Goal: Task Accomplishment & Management: Use online tool/utility

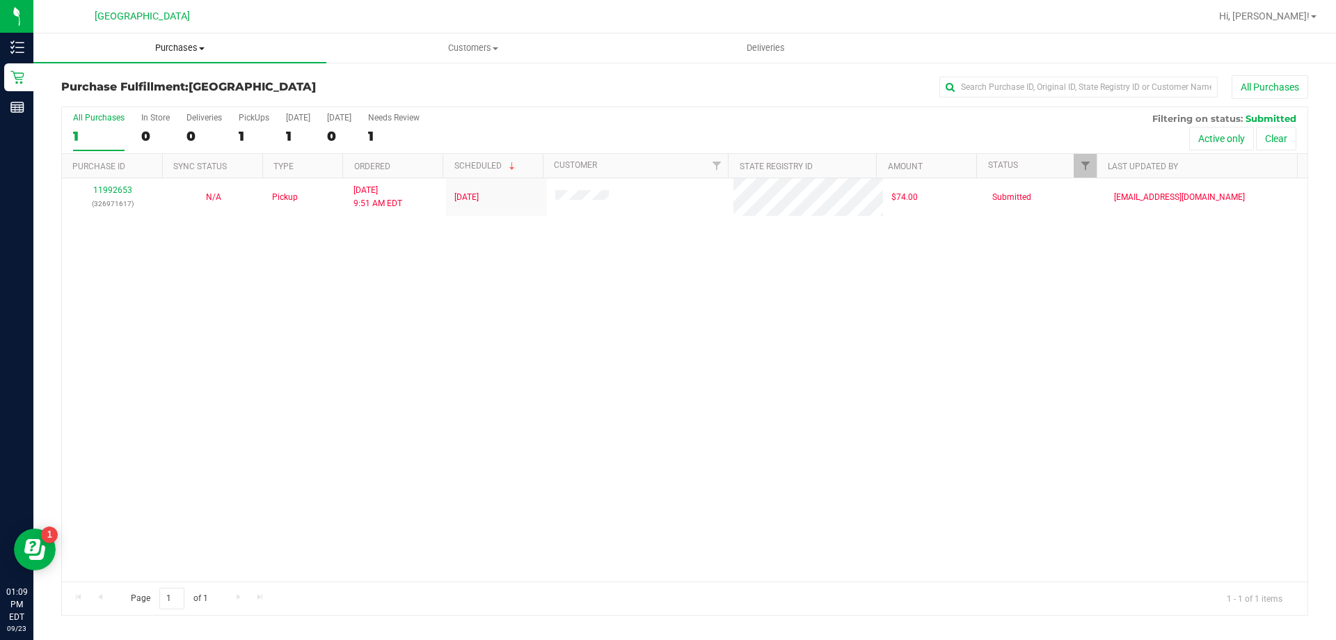
click at [143, 53] on span "Purchases" at bounding box center [179, 48] width 293 height 13
click at [138, 104] on li "Fulfillment" at bounding box center [179, 101] width 293 height 17
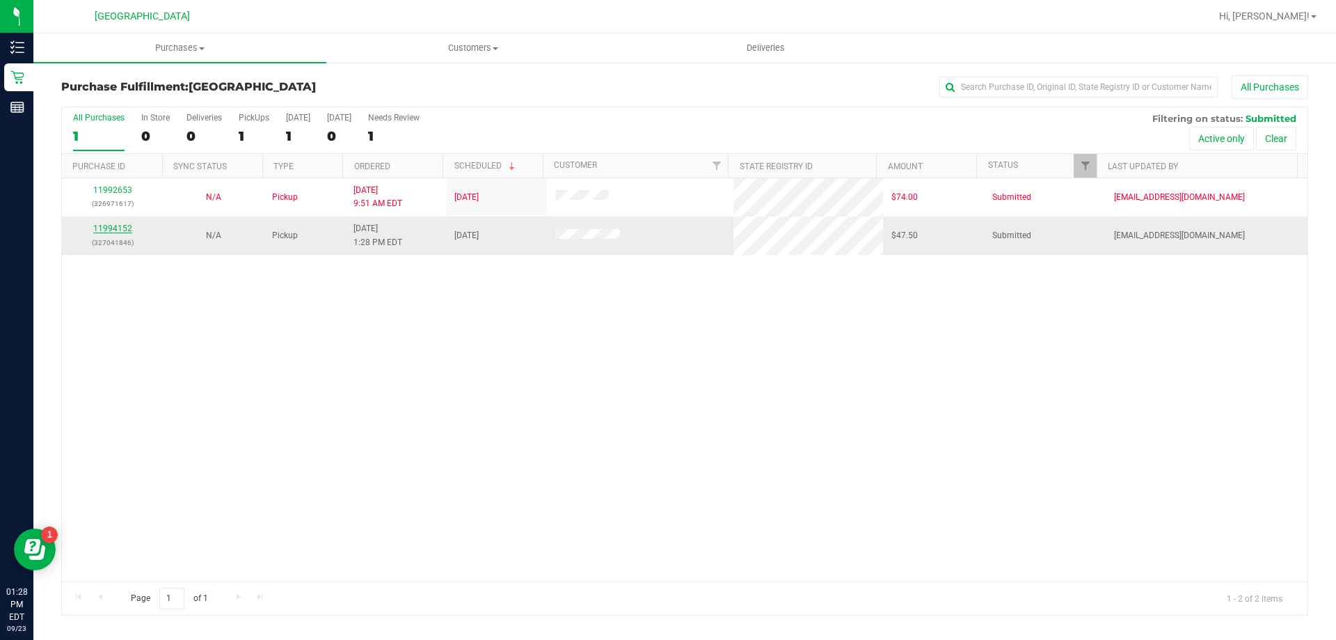
click at [125, 225] on link "11994152" at bounding box center [112, 228] width 39 height 10
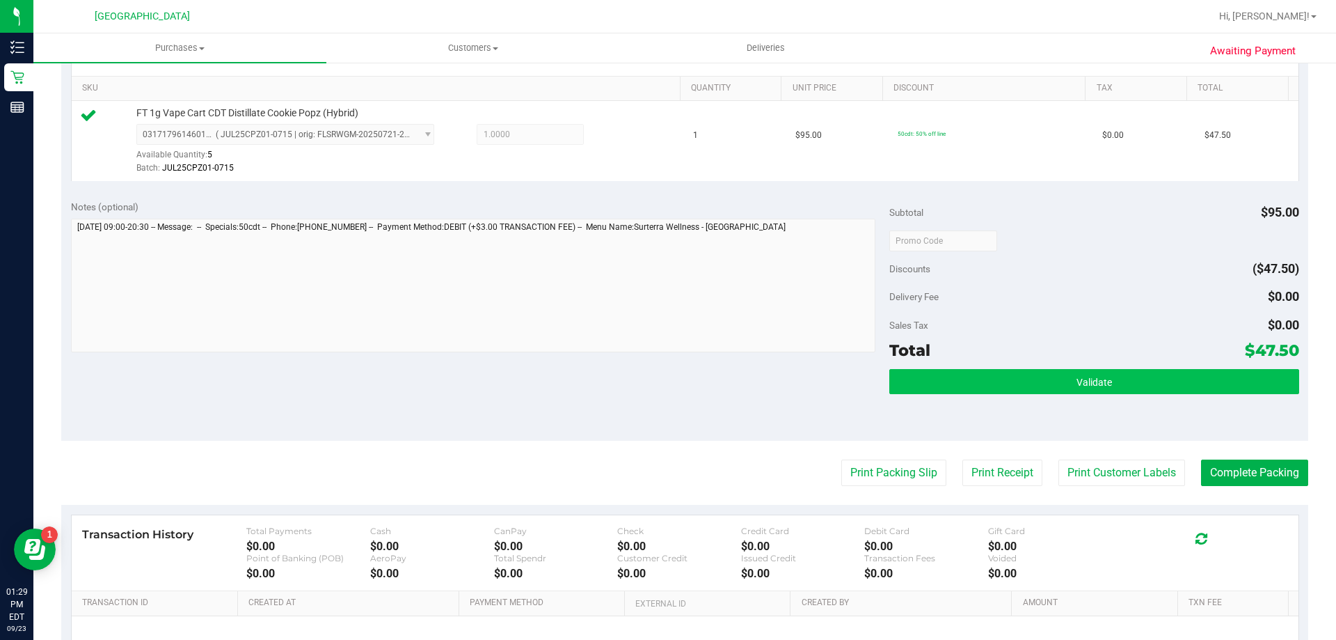
scroll to position [278, 0]
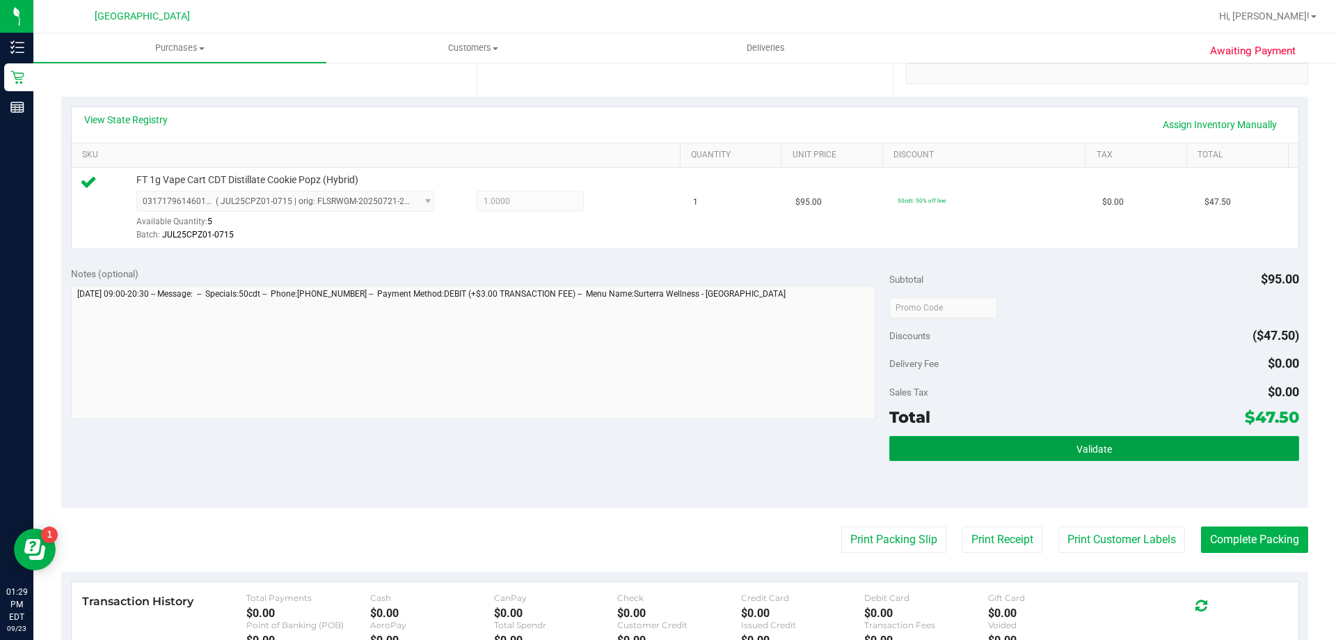
click at [1004, 456] on button "Validate" at bounding box center [1093, 448] width 409 height 25
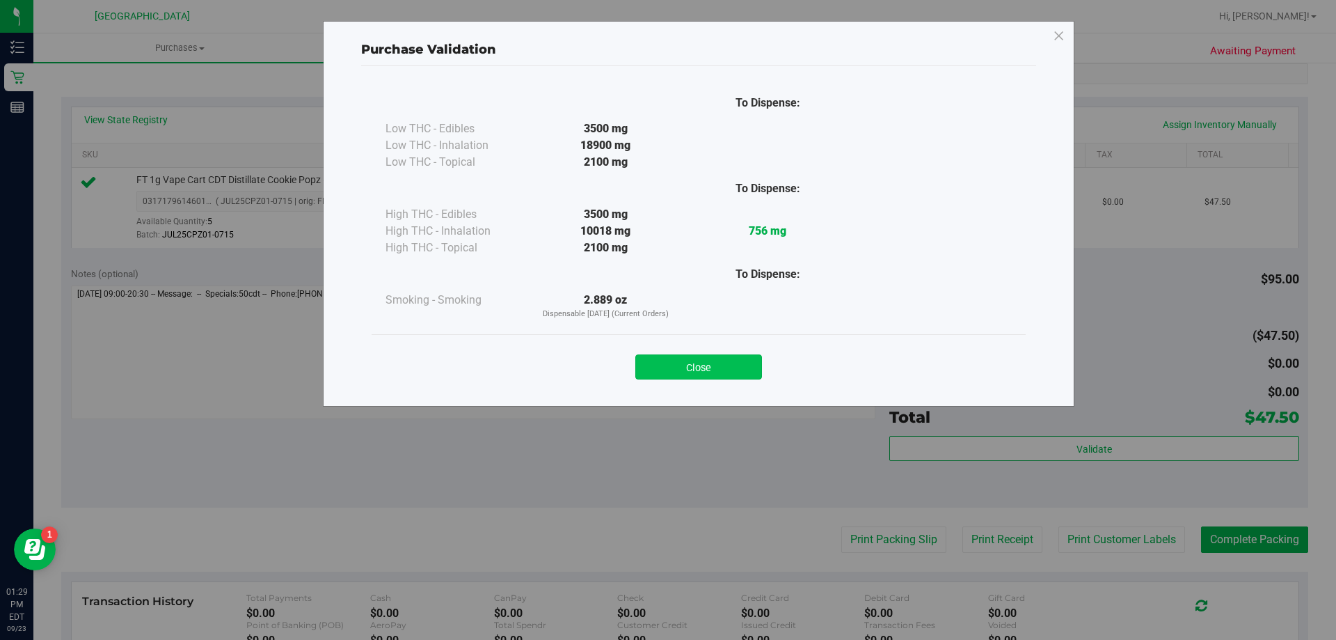
click at [733, 363] on button "Close" at bounding box center [698, 366] width 127 height 25
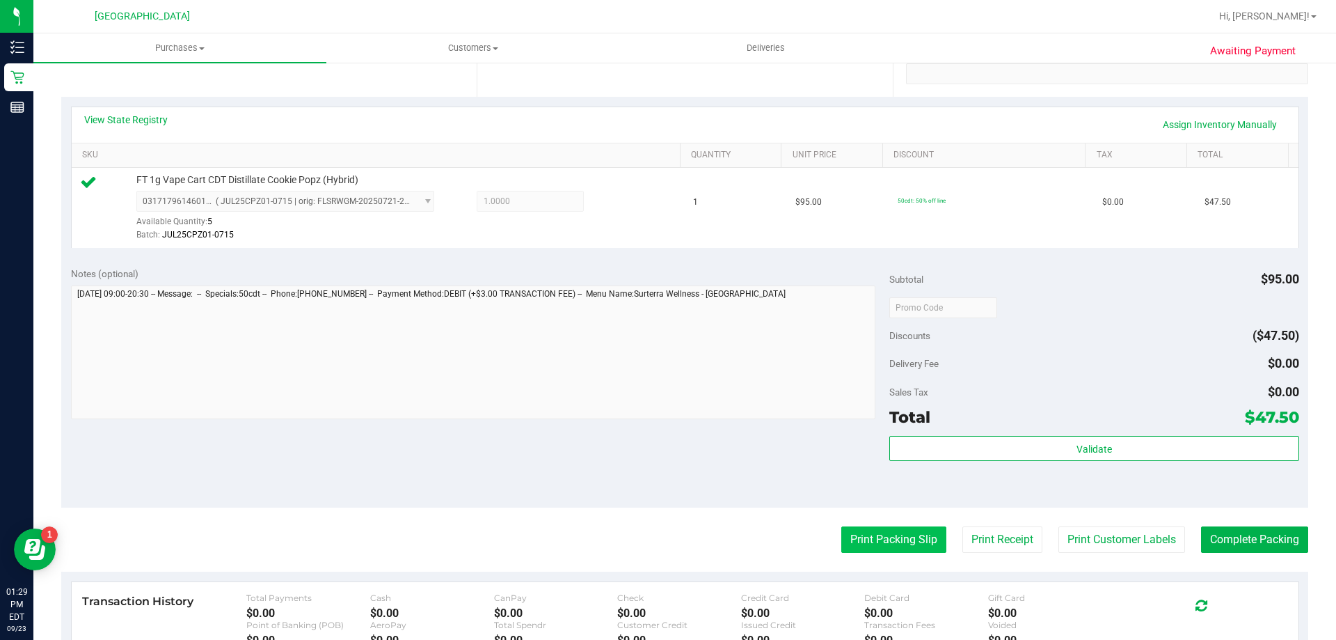
click at [899, 532] on button "Print Packing Slip" at bounding box center [893, 539] width 105 height 26
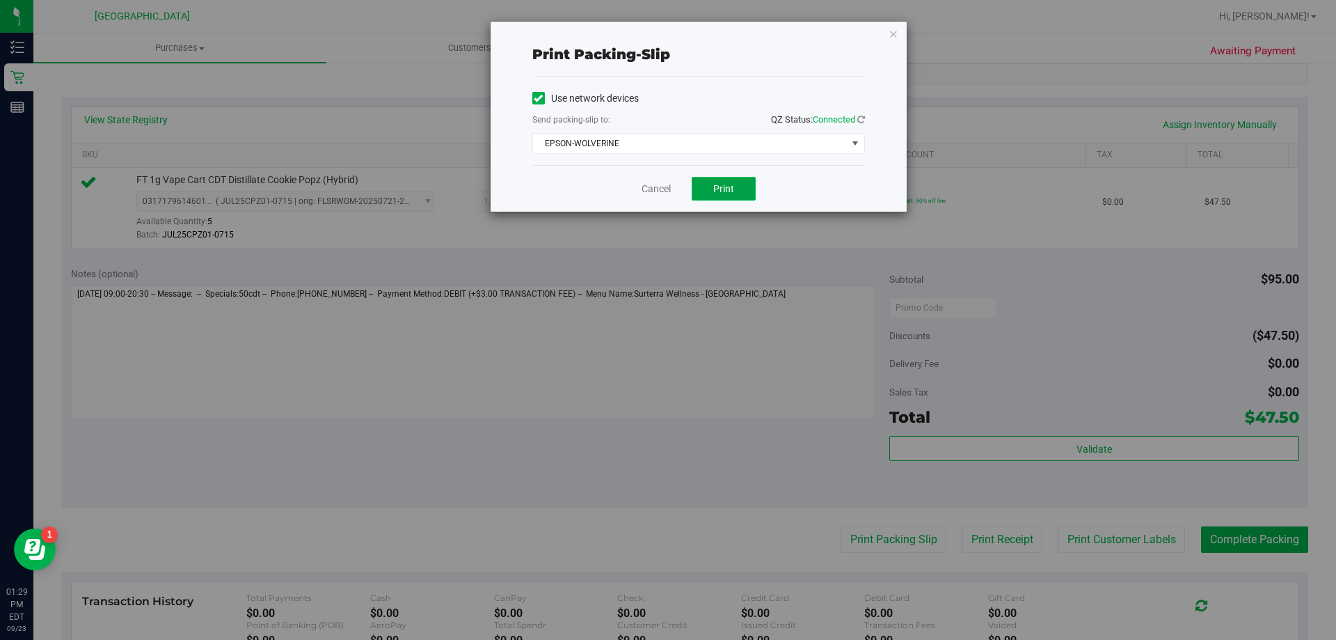
click at [733, 189] on span "Print" at bounding box center [723, 188] width 21 height 11
click at [646, 194] on link "Cancel" at bounding box center [656, 189] width 29 height 15
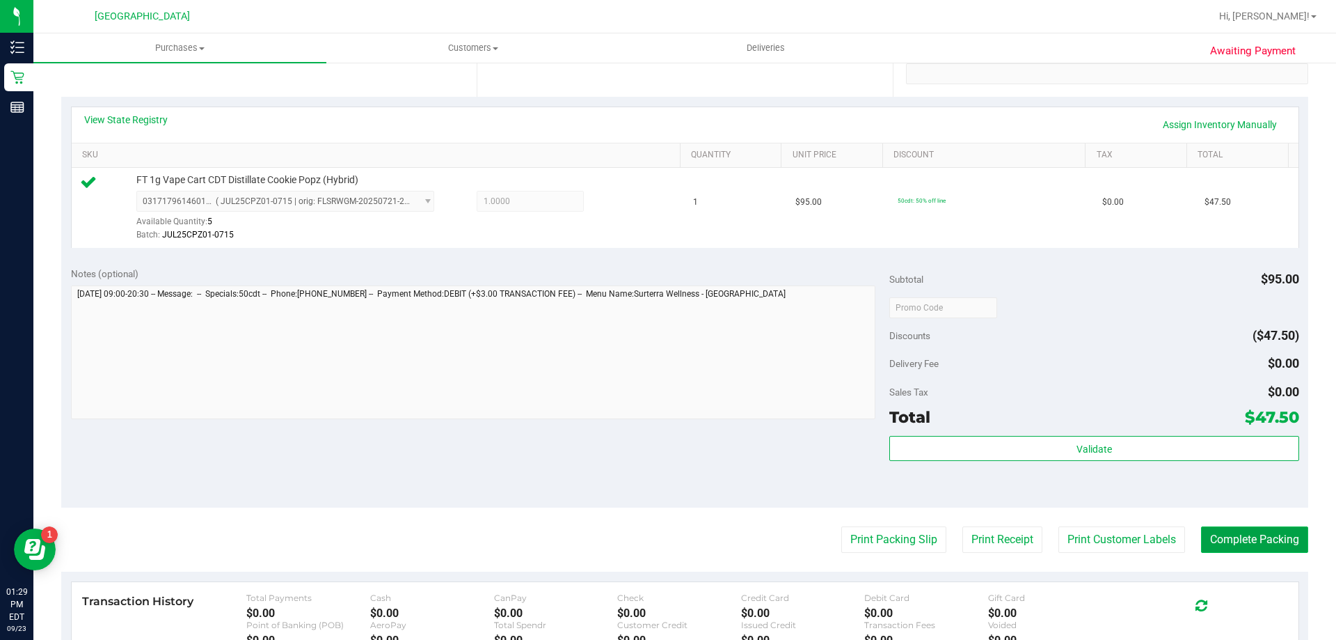
click at [1265, 544] on button "Complete Packing" at bounding box center [1254, 539] width 107 height 26
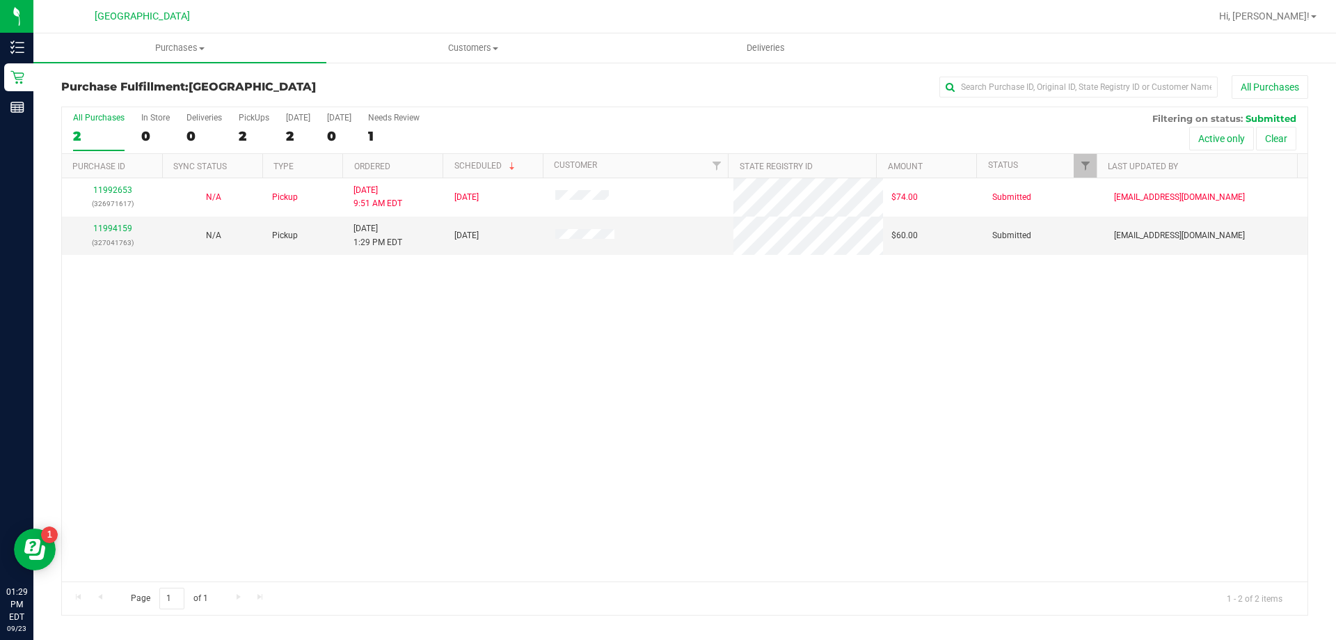
click at [388, 408] on div "11992653 (326971617) N/A Pickup [DATE] 9:51 AM EDT 9/23/2025 $74.00 Submitted […" at bounding box center [685, 379] width 1246 height 403
click at [116, 228] on div "All Purchases 2 In Store 0 Deliveries 0 PickUps 2 [DATE] 2 [DATE] 0 Needs Revie…" at bounding box center [684, 360] width 1247 height 509
click at [120, 224] on link "11994204" at bounding box center [112, 228] width 39 height 10
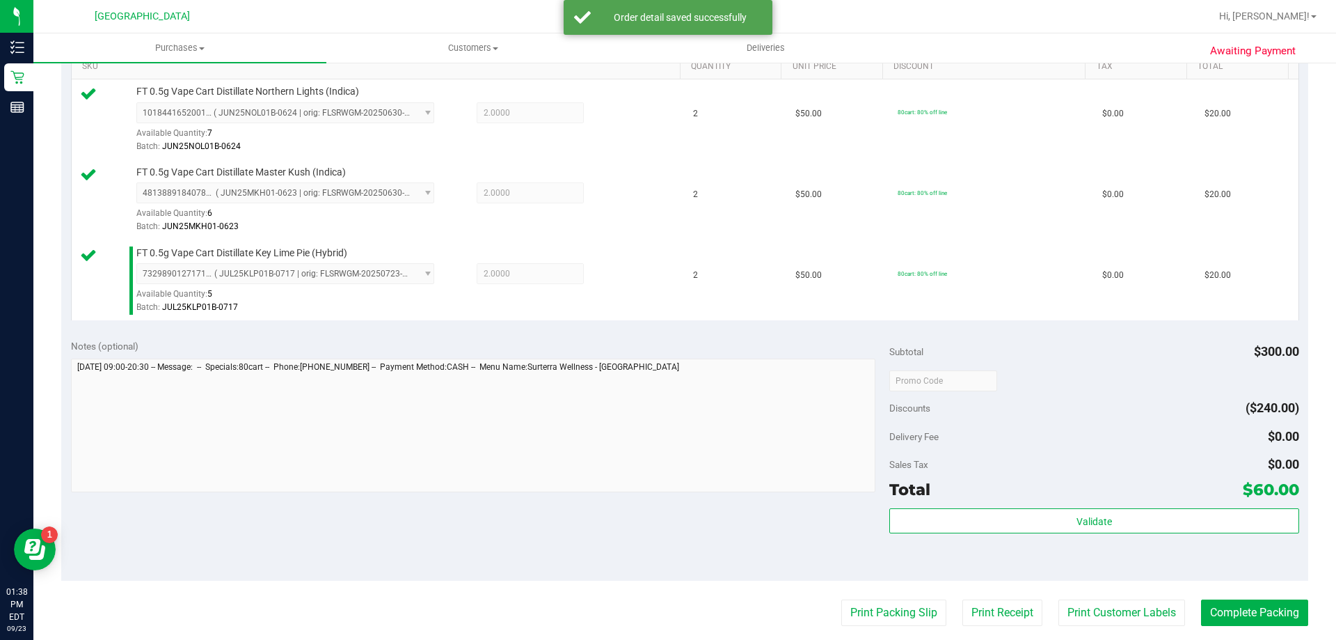
scroll to position [557, 0]
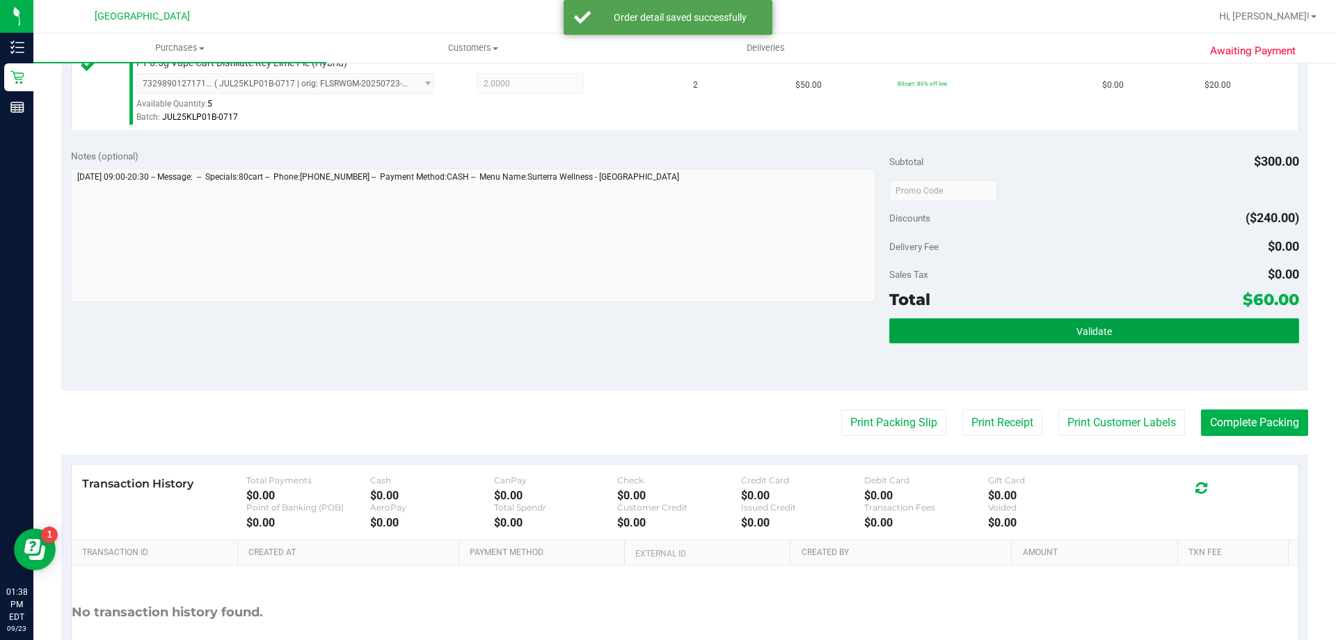
click at [993, 322] on button "Validate" at bounding box center [1093, 330] width 409 height 25
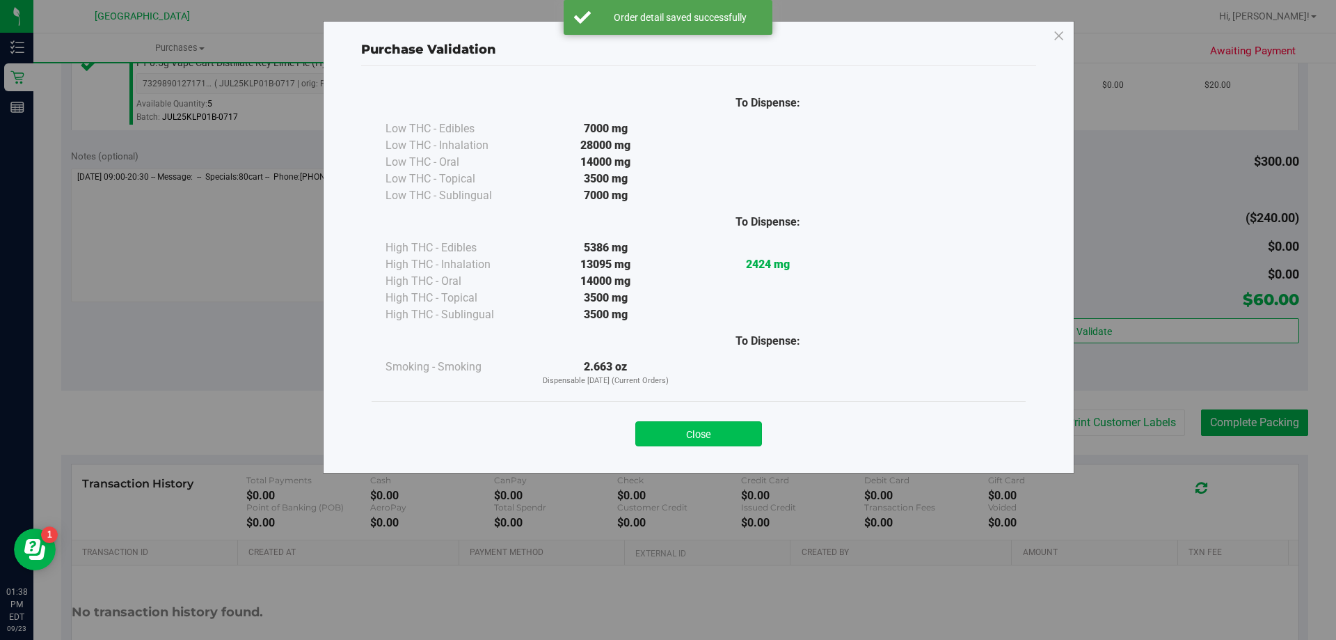
click at [718, 428] on button "Close" at bounding box center [698, 433] width 127 height 25
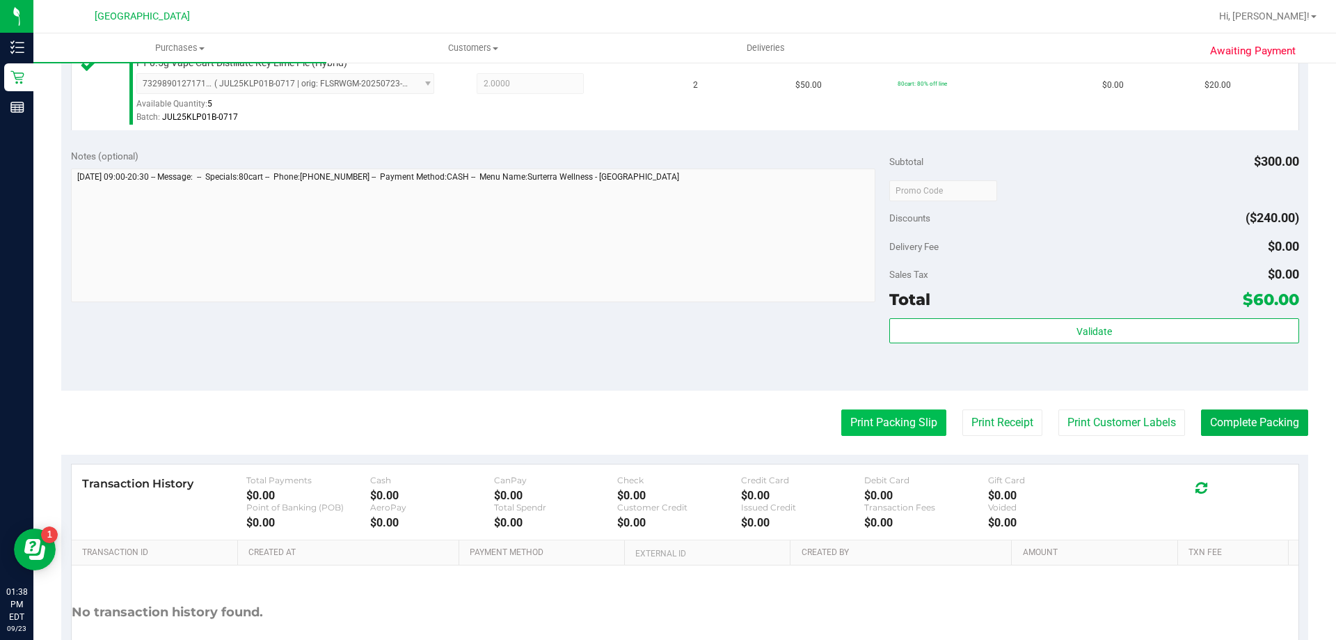
click at [901, 428] on button "Print Packing Slip" at bounding box center [893, 422] width 105 height 26
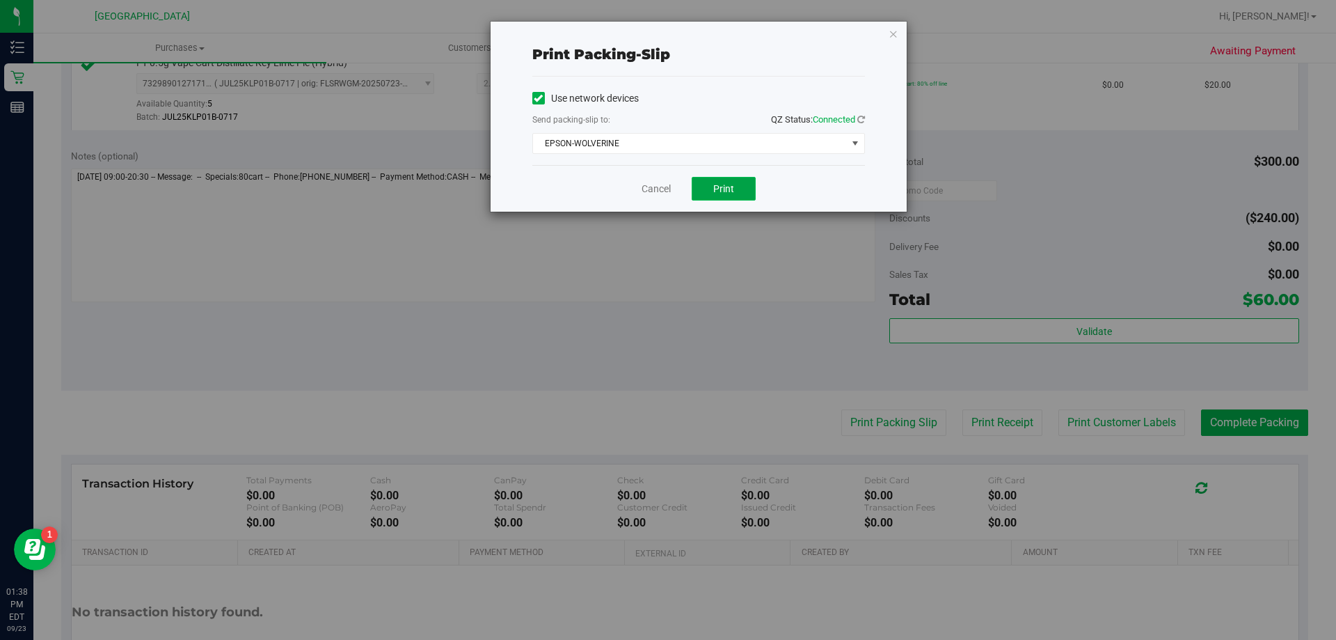
click at [712, 189] on button "Print" at bounding box center [724, 189] width 64 height 24
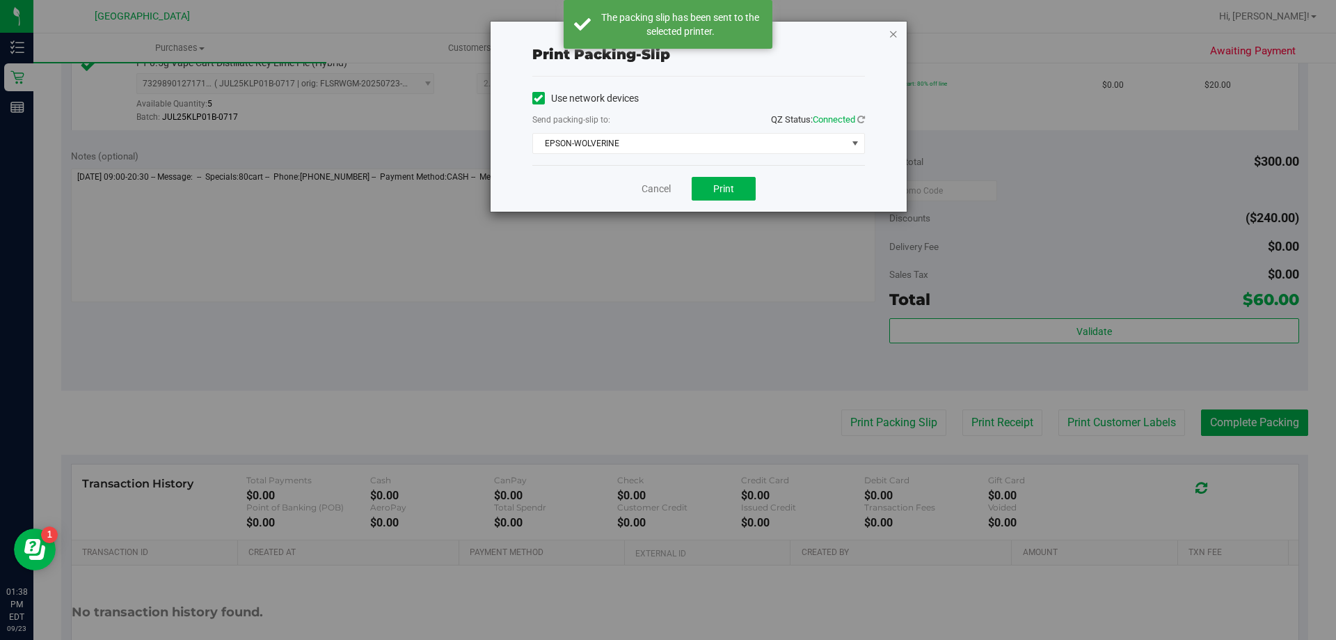
click at [892, 39] on icon "button" at bounding box center [894, 33] width 10 height 17
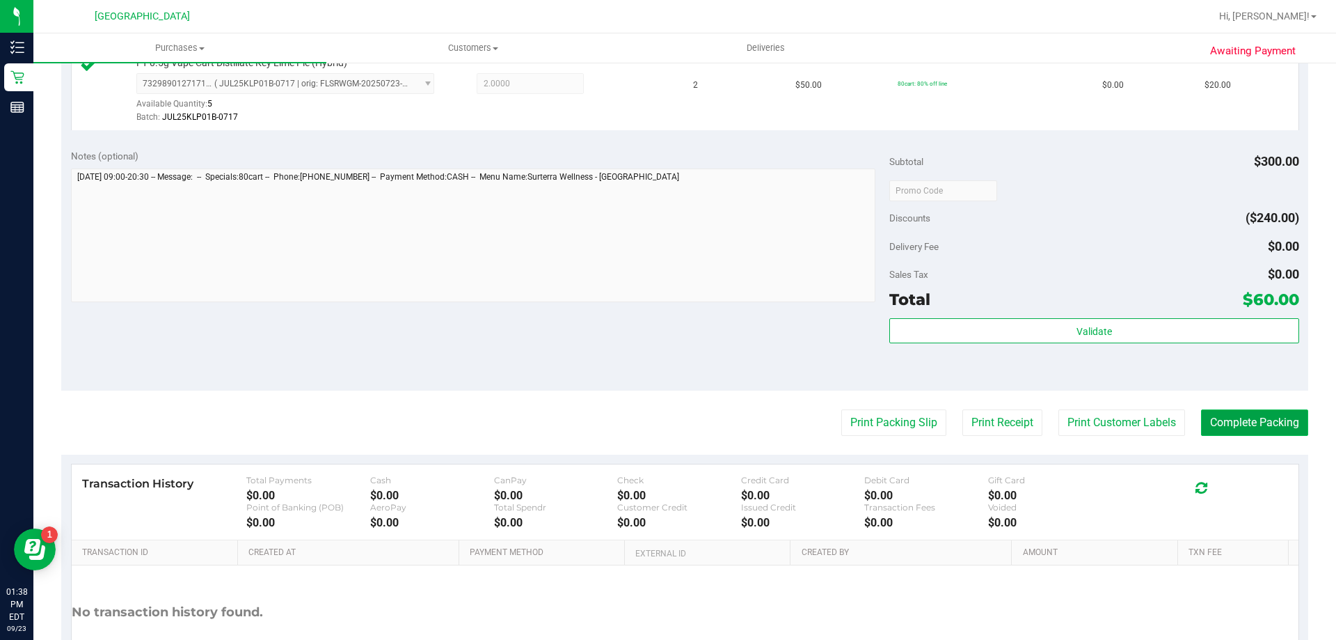
click at [1275, 419] on button "Complete Packing" at bounding box center [1254, 422] width 107 height 26
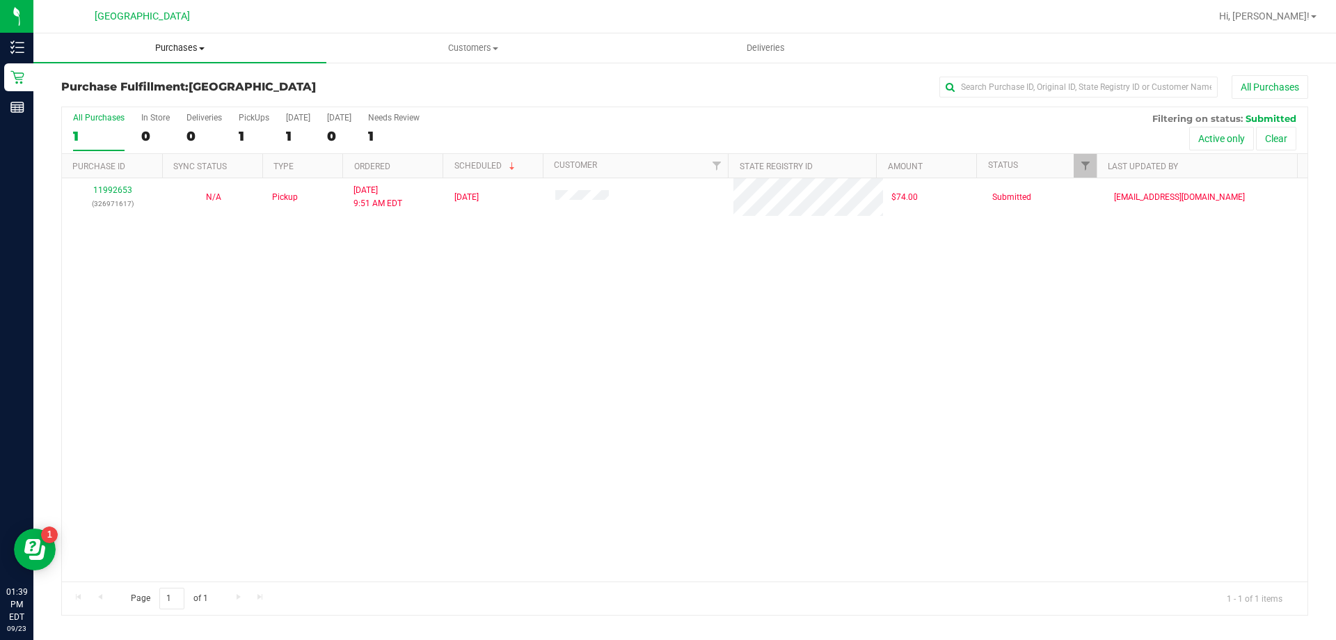
click at [151, 37] on uib-tab-heading "Purchases Summary of purchases Fulfillment All purchases" at bounding box center [179, 47] width 293 height 29
click at [161, 55] on uib-tab-heading "Purchases Summary of purchases Fulfillment All purchases" at bounding box center [179, 47] width 293 height 29
click at [133, 97] on li "Fulfillment" at bounding box center [179, 101] width 293 height 17
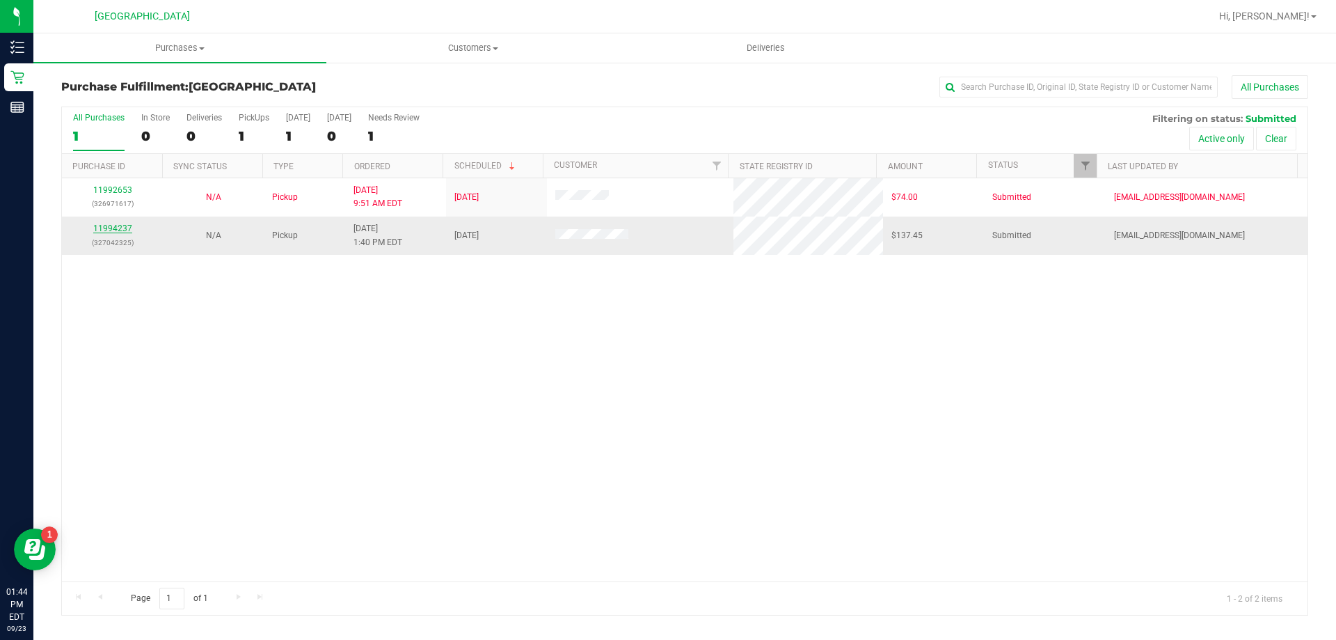
click at [120, 227] on link "11994237" at bounding box center [112, 228] width 39 height 10
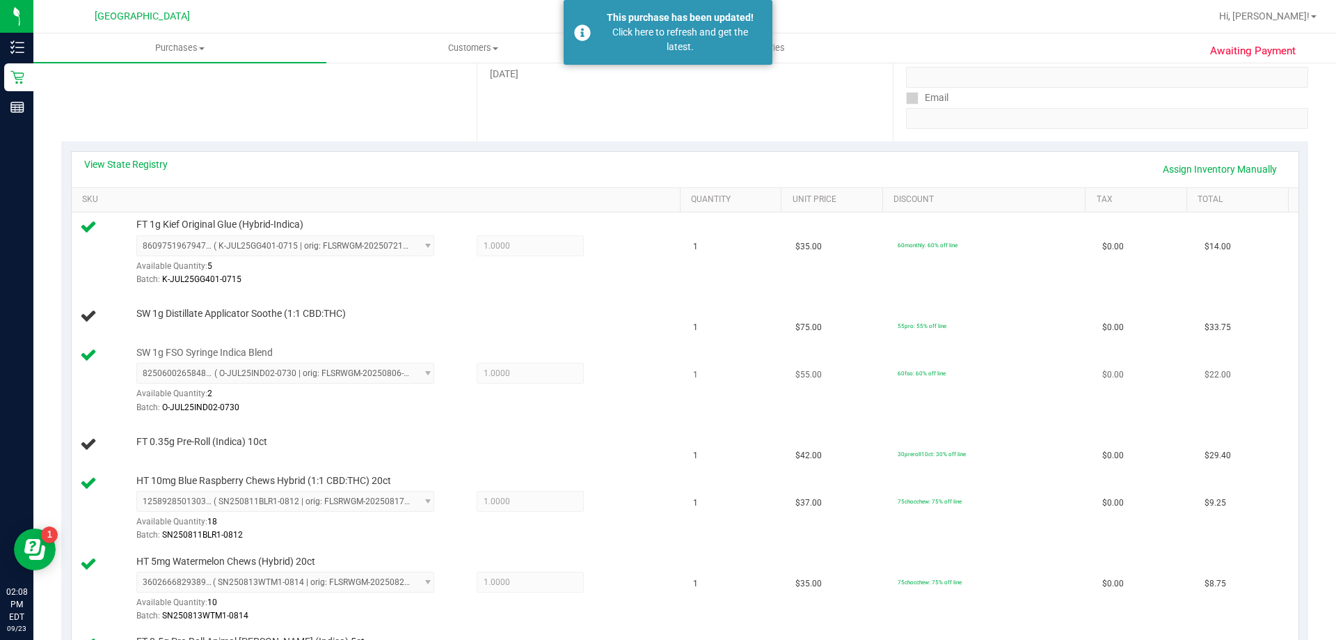
scroll to position [209, 0]
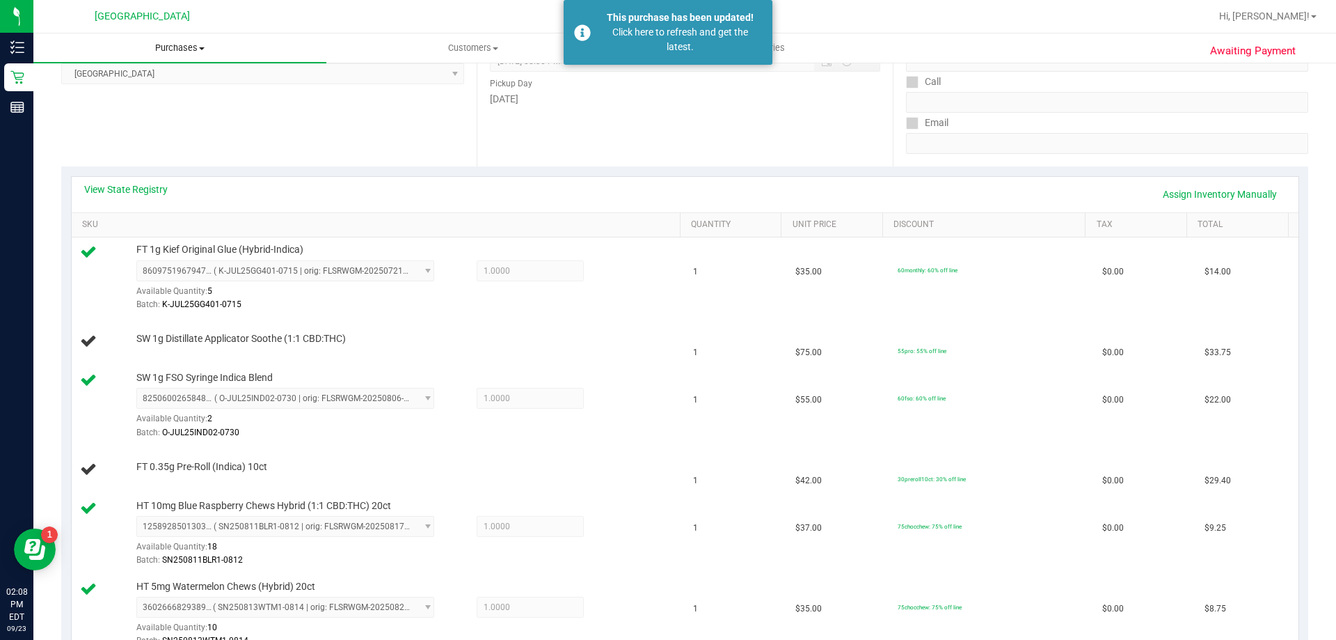
click at [172, 47] on span "Purchases" at bounding box center [179, 48] width 293 height 13
click at [167, 98] on li "Fulfillment" at bounding box center [179, 101] width 293 height 17
